Goal: Task Accomplishment & Management: Use online tool/utility

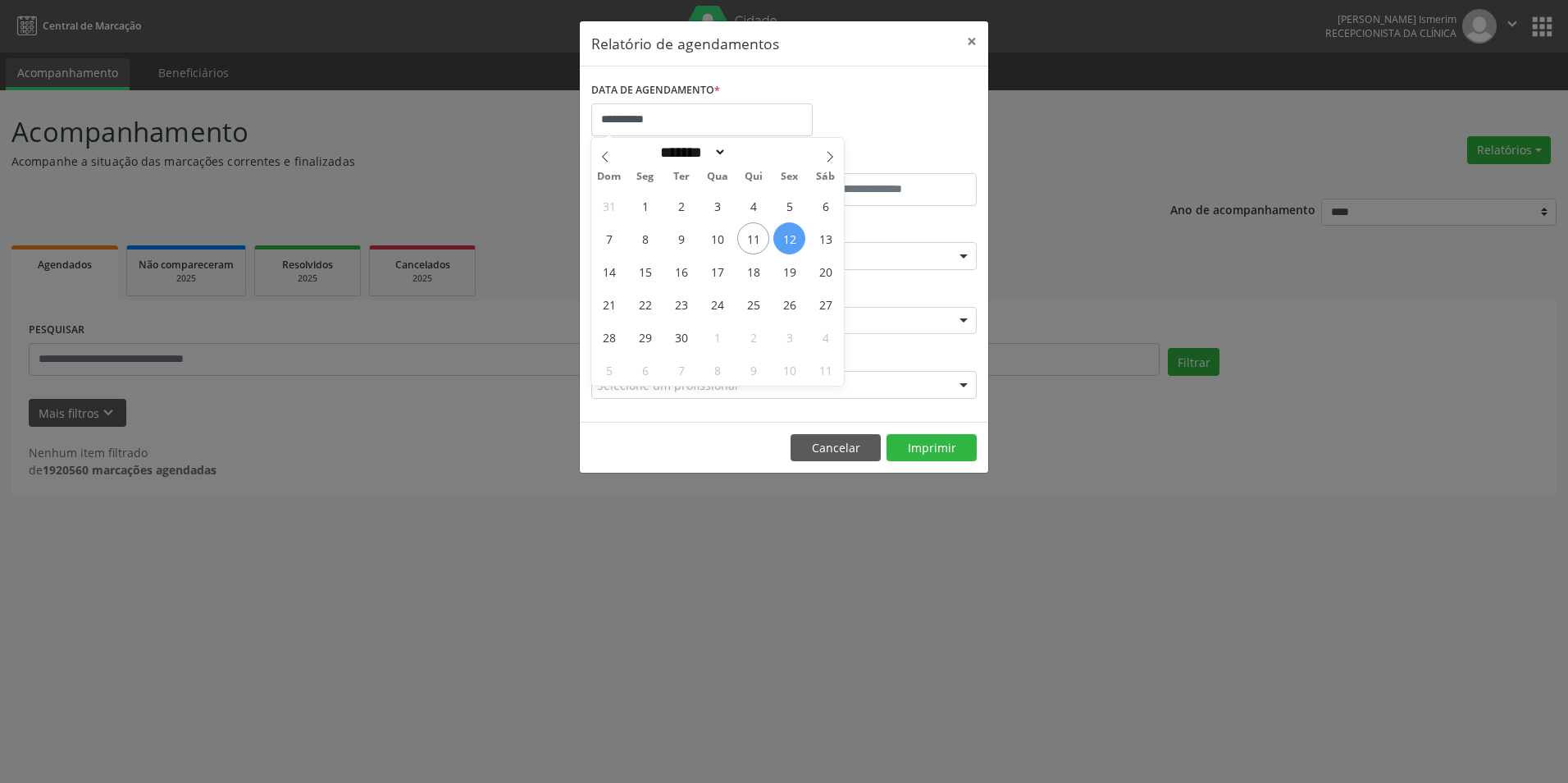
select select "*"
click at [831, 235] on span "13" at bounding box center [825, 238] width 32 height 32
type input "**********"
click at [831, 235] on span "13" at bounding box center [825, 238] width 32 height 32
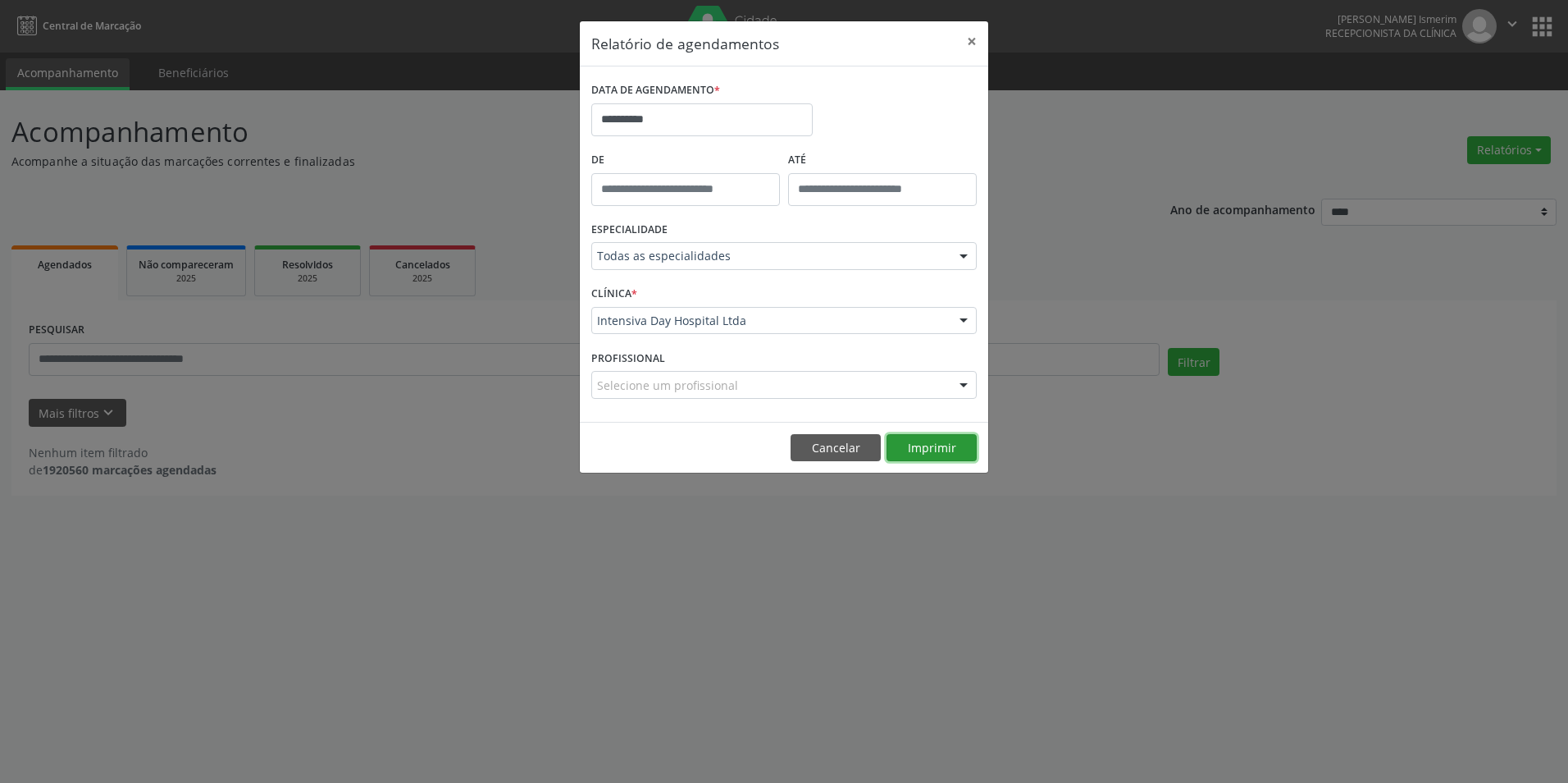
click at [932, 443] on button "Imprimir" at bounding box center [931, 448] width 90 height 28
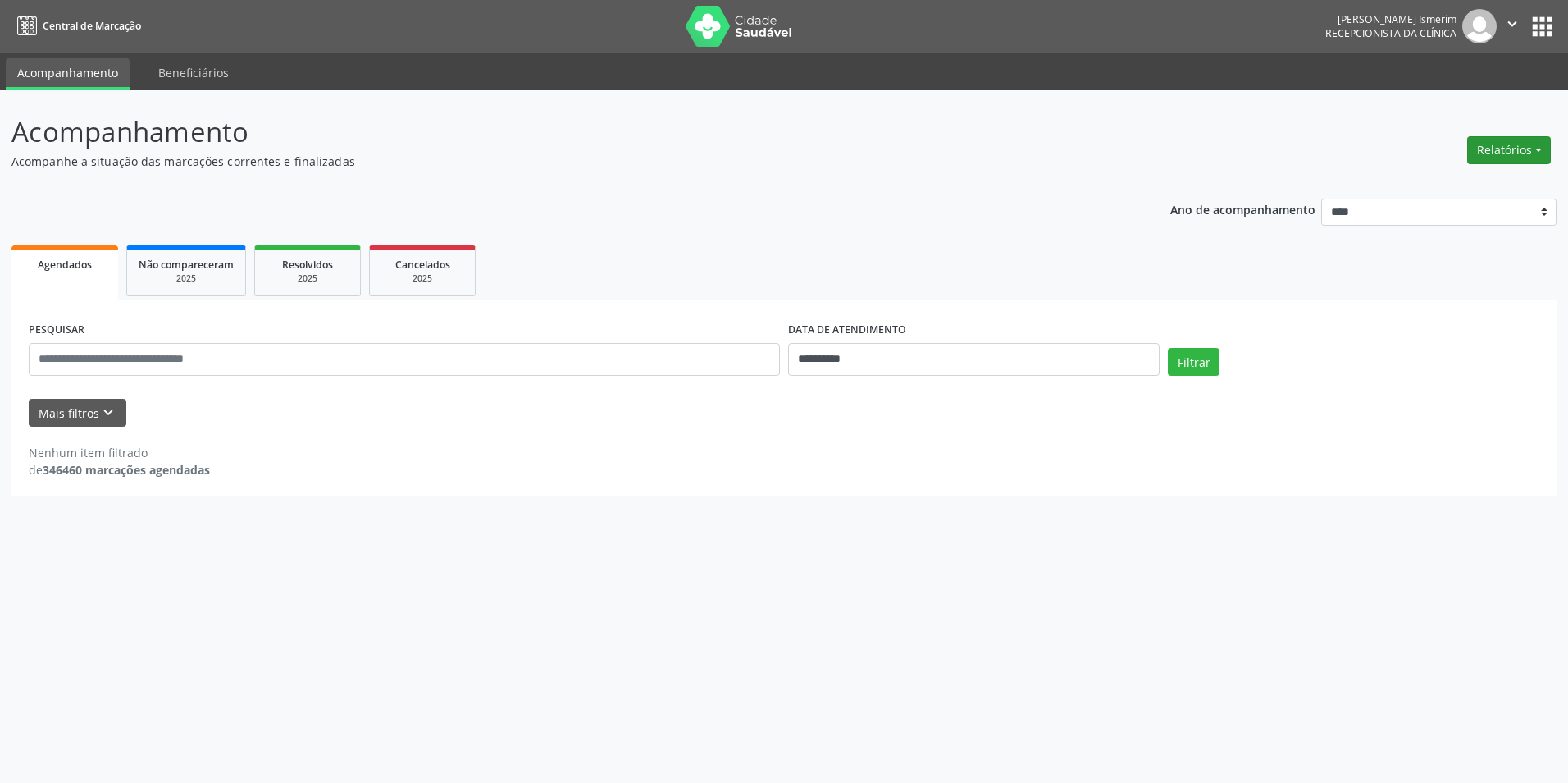
click at [1531, 156] on button "Relatórios" at bounding box center [1508, 151] width 84 height 28
click at [1489, 181] on link "Agendamentos" at bounding box center [1463, 185] width 176 height 23
select select "*"
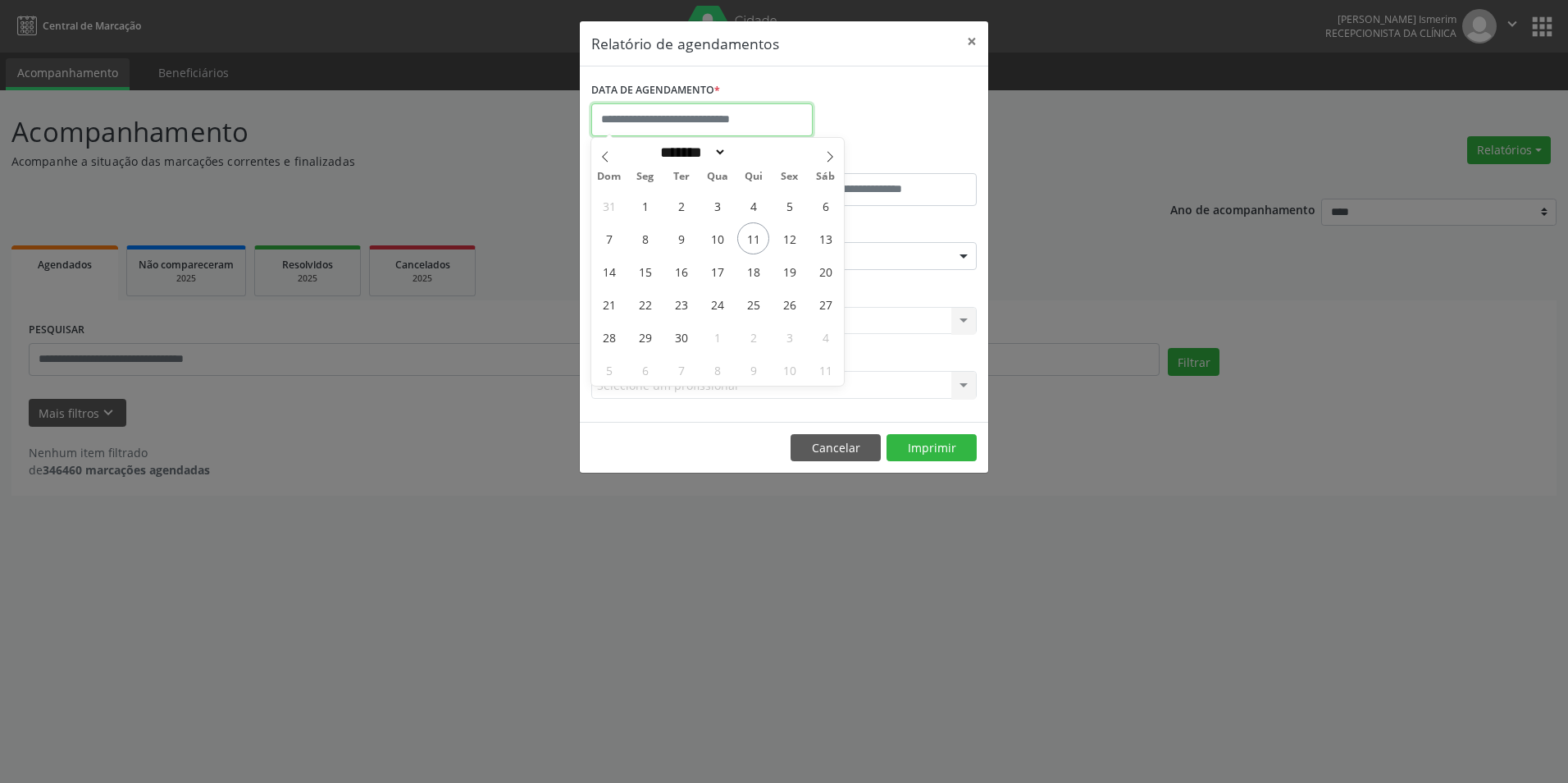
click at [600, 115] on input "text" at bounding box center [703, 119] width 222 height 33
click at [839, 242] on span "13" at bounding box center [825, 238] width 32 height 32
type input "**********"
click at [821, 231] on span "13" at bounding box center [825, 238] width 32 height 32
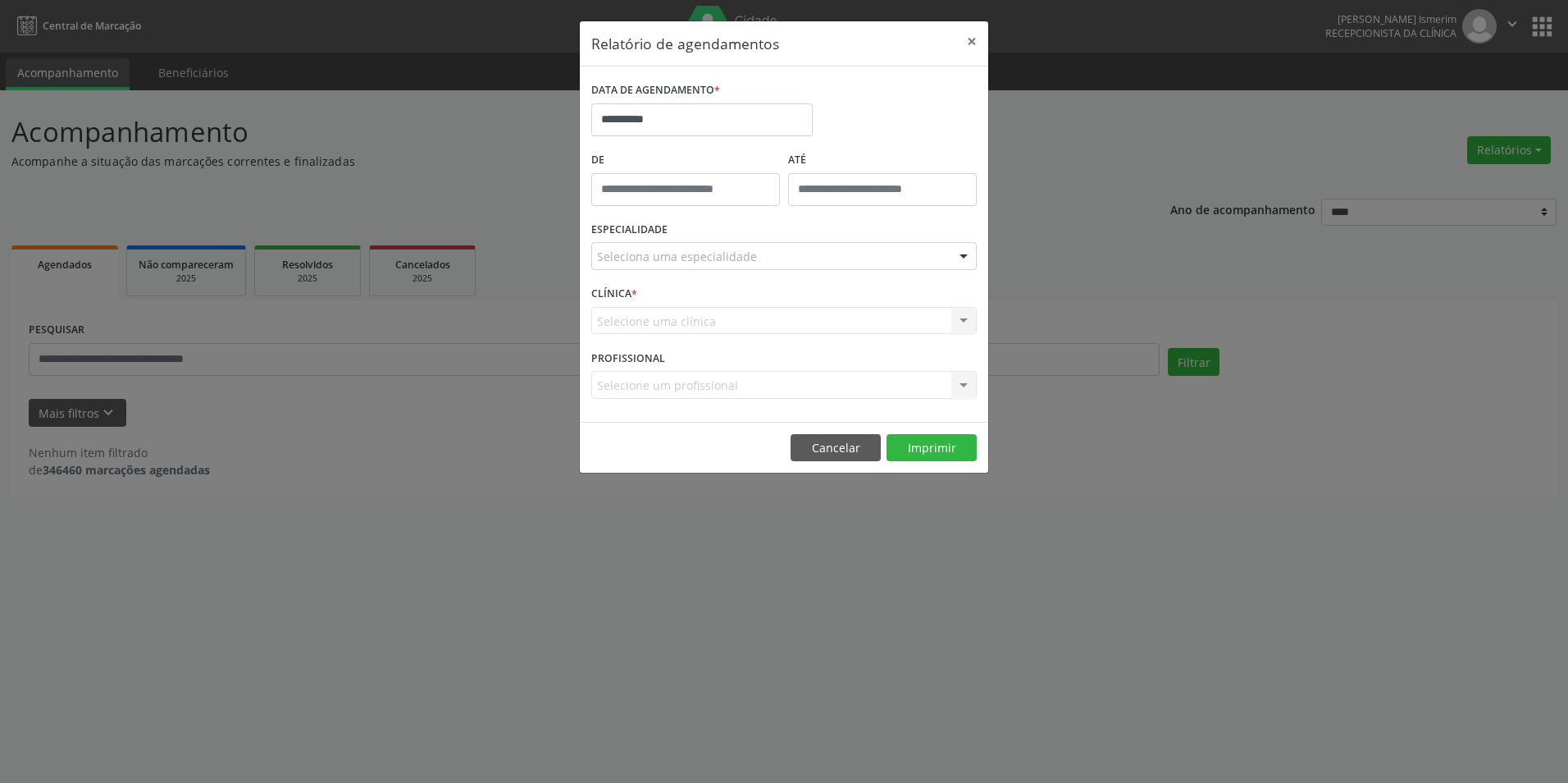
click at [832, 251] on div "Seleciona uma especialidade" at bounding box center [784, 256] width 386 height 28
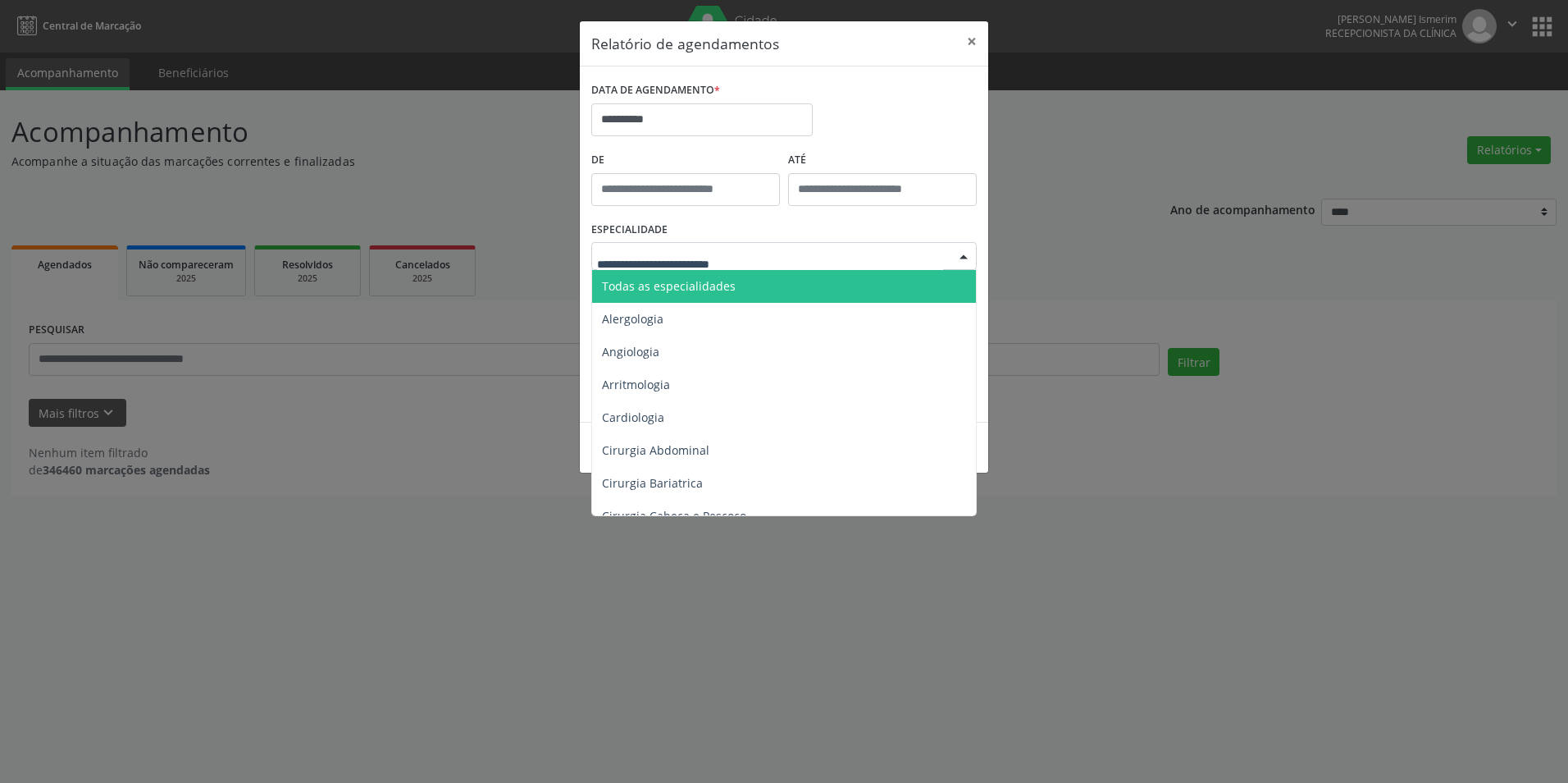
click at [775, 298] on span "Todas as especialidades" at bounding box center [785, 285] width 386 height 33
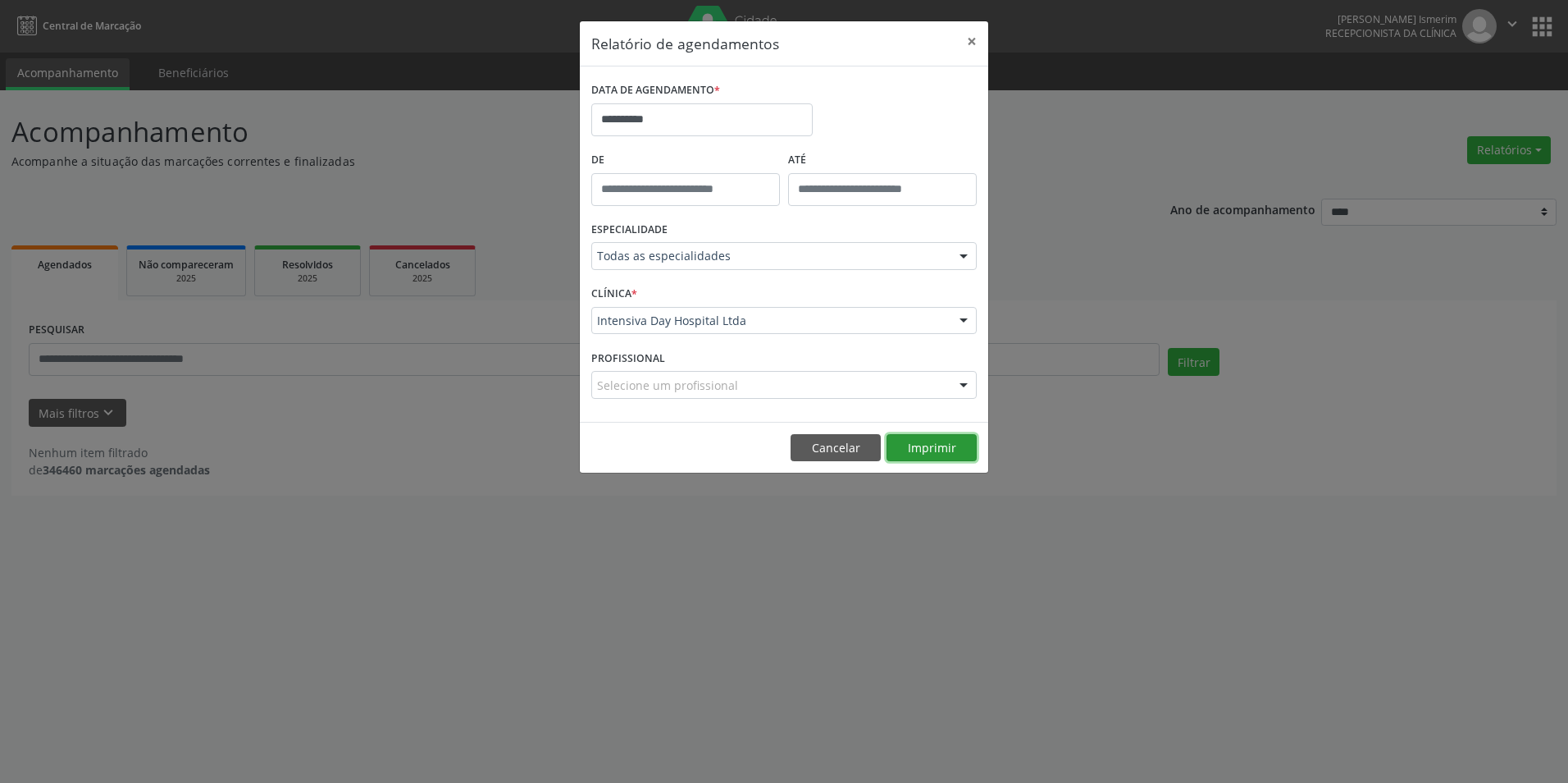
click at [962, 448] on button "Imprimir" at bounding box center [931, 448] width 90 height 28
